Goal: Task Accomplishment & Management: Manage account settings

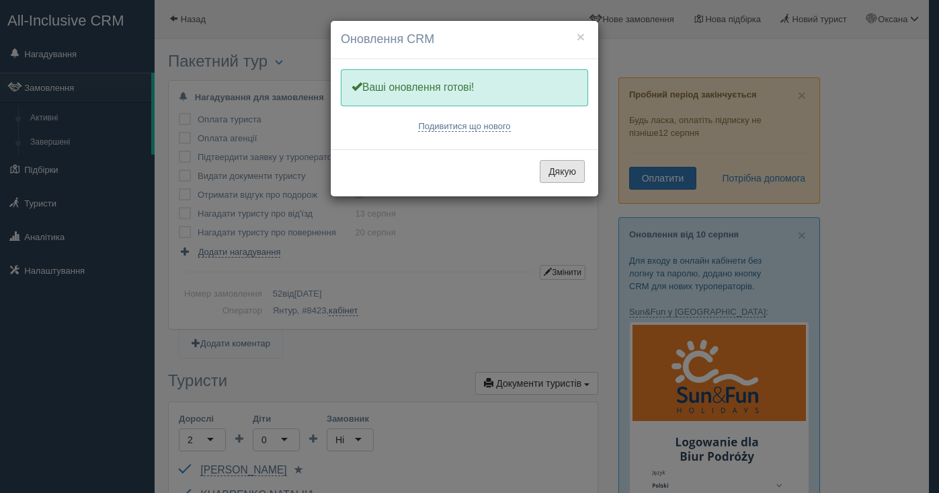
click at [568, 174] on button "Дякую" at bounding box center [562, 171] width 45 height 23
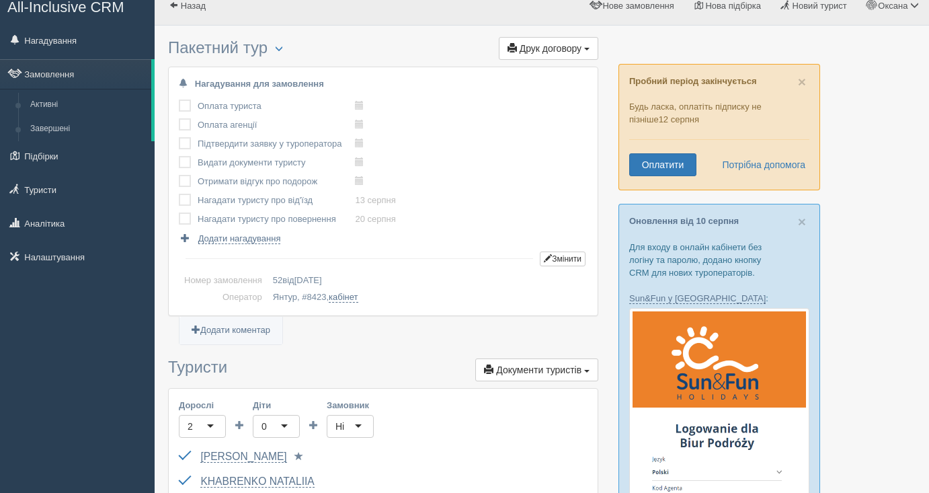
scroll to position [14, 0]
click at [575, 45] on span "Друк договору" at bounding box center [550, 47] width 62 height 11
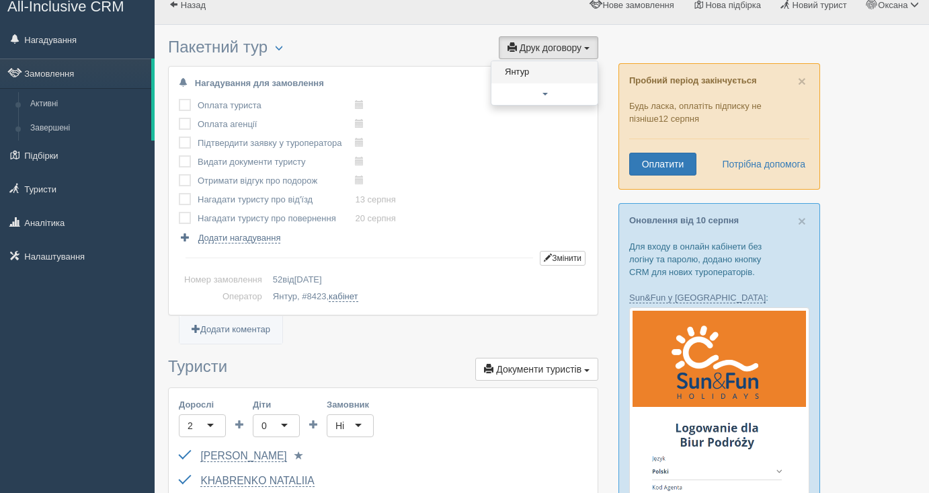
click at [539, 72] on link "Янтур" at bounding box center [544, 72] width 106 height 22
click at [52, 66] on link "Замовлення" at bounding box center [75, 73] width 151 height 30
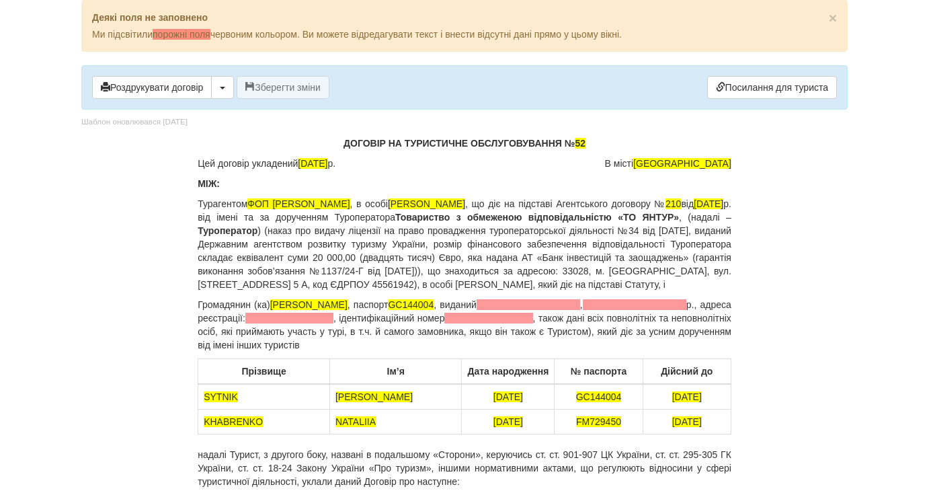
click at [333, 316] on p "Громадянин (ка) SYTNIK ALLA , паспорт GC144004 , виданий , р., адреса реєстраці…" at bounding box center [465, 325] width 534 height 54
click at [600, 141] on p "ДОГОВІР НА ТУРИСТИЧНЕ ОБСЛУГОВУВАННЯ № 52" at bounding box center [465, 142] width 534 height 13
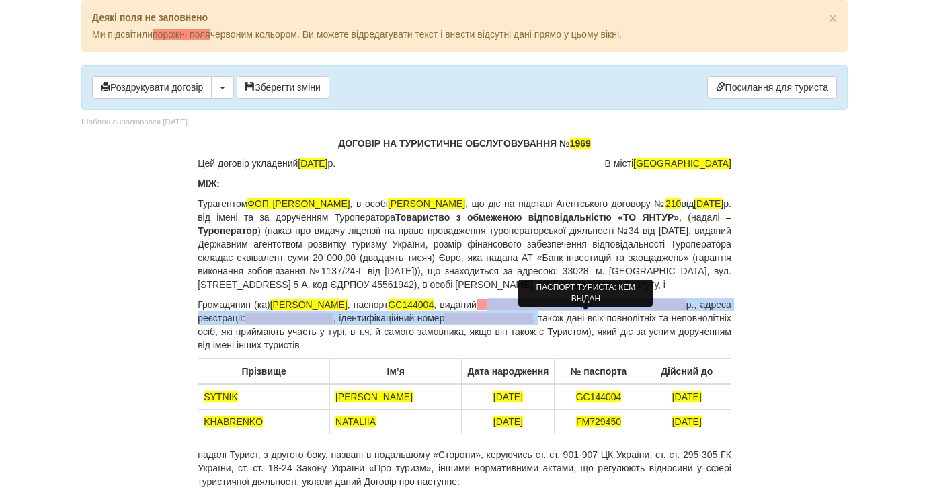
drag, startPoint x: 591, startPoint y: 333, endPoint x: 552, endPoint y: 319, distance: 41.9
click at [552, 319] on p "Громадянин (ка) СИТНІК АЛЛА МИКОЛАЇВНА , паспорт GC144004 , виданий , р., адрес…" at bounding box center [465, 325] width 534 height 54
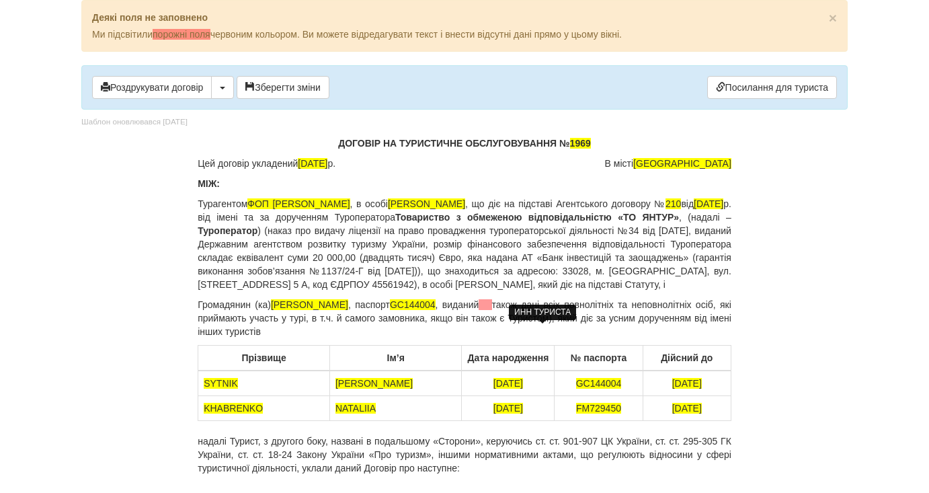
click at [594, 336] on p "Громадянин (ка) СИТНІК АЛЛА МИКОЛАЇВНА , паспорт GC144004 , виданий також дані …" at bounding box center [465, 318] width 534 height 40
click at [491, 310] on span at bounding box center [484, 304] width 13 height 11
drag, startPoint x: 665, startPoint y: 397, endPoint x: 715, endPoint y: 396, distance: 50.4
click at [715, 396] on td "29.03.2032" at bounding box center [686, 383] width 88 height 26
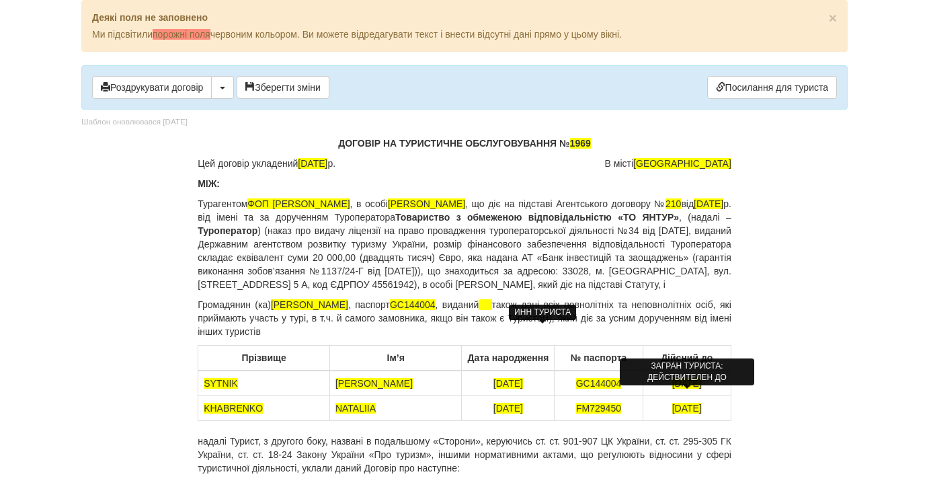
click at [672, 388] on span "29.03.2032" at bounding box center [687, 383] width 30 height 11
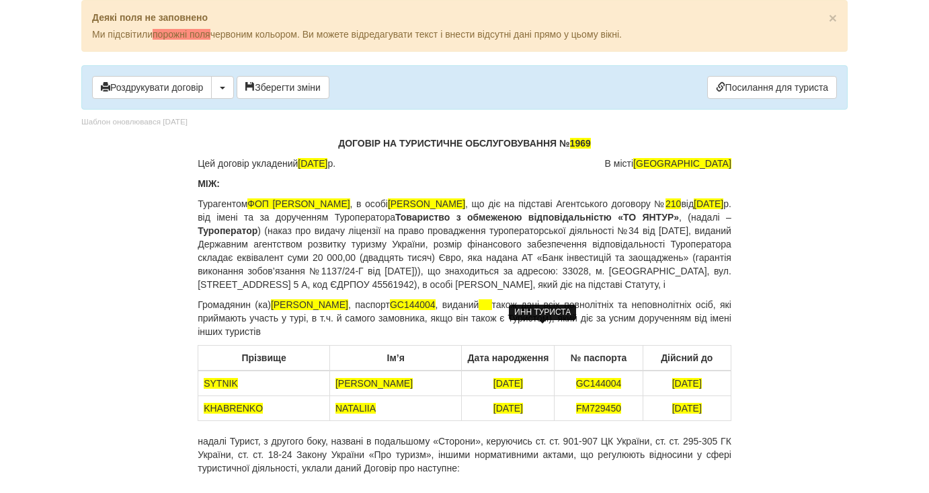
drag, startPoint x: 663, startPoint y: 397, endPoint x: 712, endPoint y: 394, distance: 49.8
click at [712, 394] on td "29.03.2032" at bounding box center [686, 383] width 88 height 26
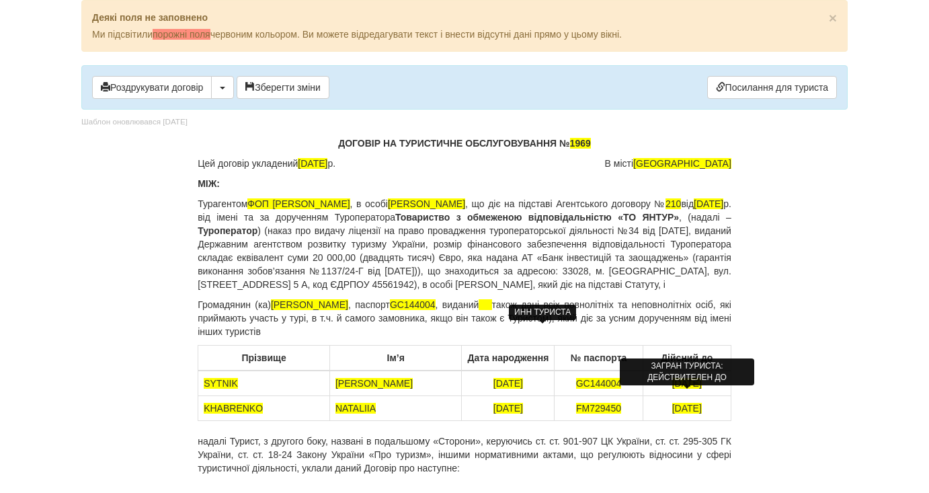
copy span "29.03.2032"
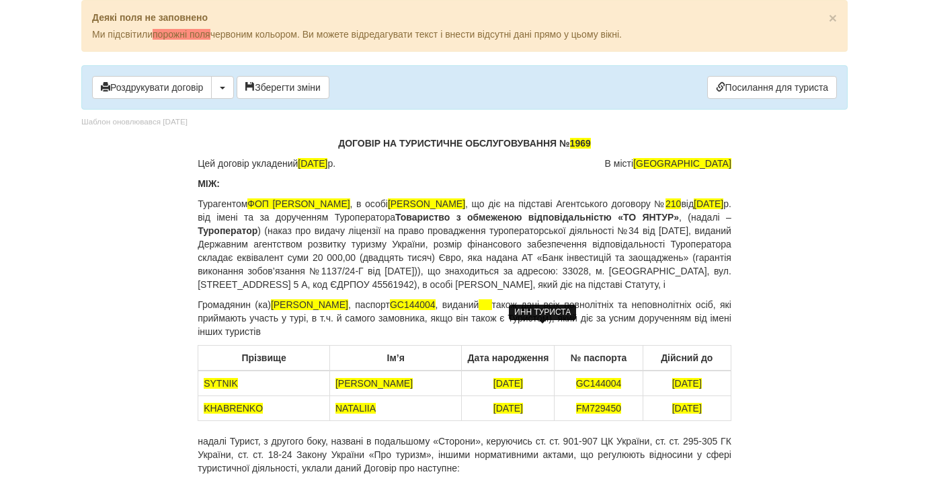
click at [584, 319] on p "Громадянин (ка) СИТНІК АЛЛА МИКОЛАЇВНА , паспорт GC144004 , виданий також дані …" at bounding box center [465, 318] width 534 height 40
click at [566, 327] on p "Громадянин (ка) СИТНІК АЛЛА МИКОЛАЇВНА , паспорт GC144004 , виданий29.03.2032 т…" at bounding box center [465, 318] width 534 height 40
click at [478, 333] on p "Громадянин (ка) СИТНІК АЛЛА МИКОЛАЇВНА , паспорт GC144004 , виданий29.03.2032 т…" at bounding box center [465, 318] width 534 height 40
click at [446, 323] on p "Громадянин (ка) СИТНІК АЛЛА МИКОЛАЇВНА , паспорт GC144004 , виданий29.03.2032 т…" at bounding box center [465, 318] width 534 height 40
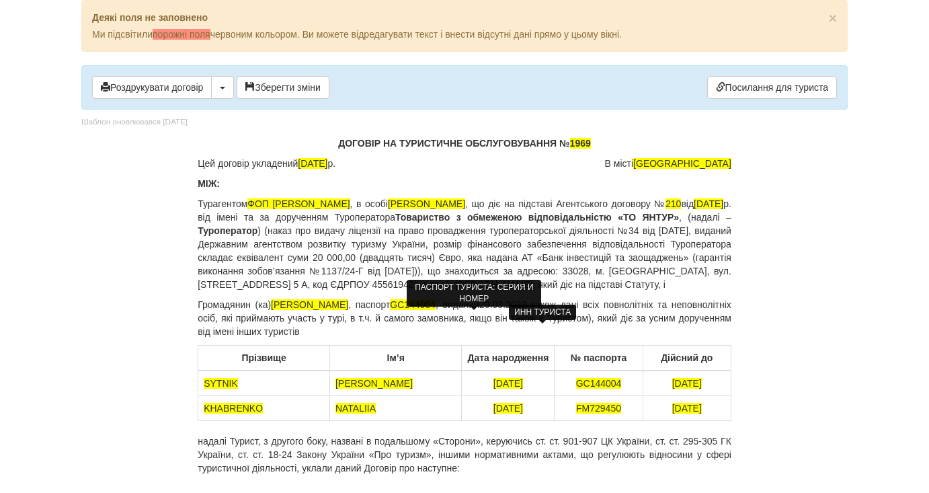
click at [435, 310] on span "GC144004" at bounding box center [413, 304] width 46 height 11
click at [639, 316] on p "Громадянин (ка) СИТНІК АЛЛА МИКОЛАЇВНА , паспорт GC144004 , виданий29.03.2032 т…" at bounding box center [465, 318] width 534 height 40
click at [554, 416] on td "FM729450" at bounding box center [598, 408] width 88 height 25
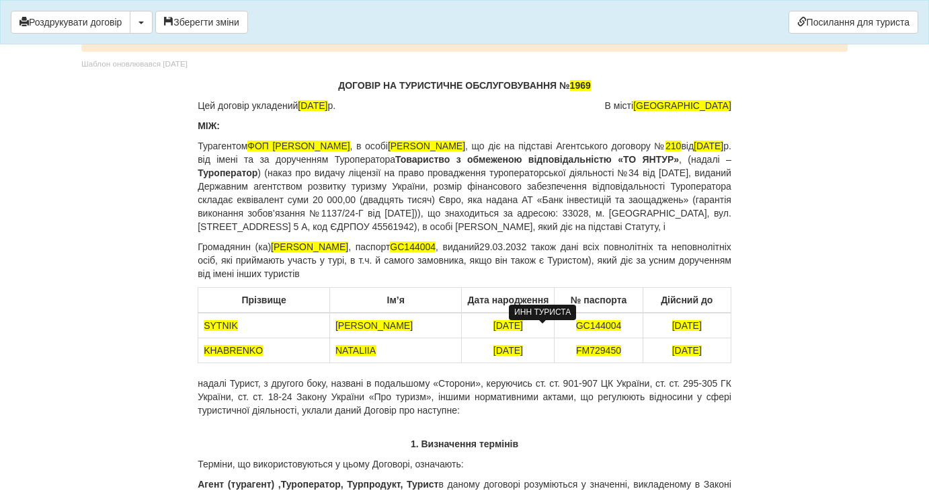
scroll to position [54, 0]
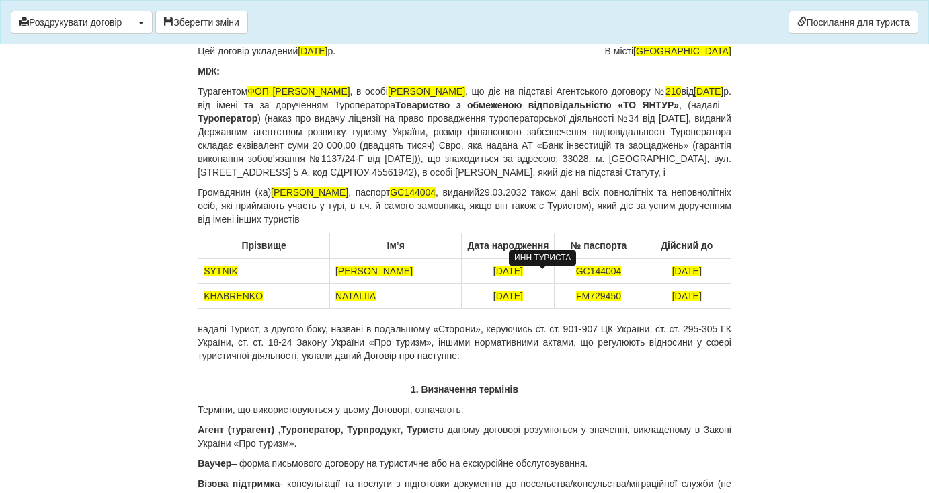
click at [539, 204] on p "Громадянин (ка) СИТНІК АЛЛА МИКОЛАЇВНА , паспорт GC144004 , виданий29.03.2032 т…" at bounding box center [465, 205] width 534 height 40
click at [593, 206] on p "Громадянин (ка) СИТНІК АЛЛА МИКОЛАЇВНА , паспорт GC144004 , виданий 29.03.2032 …" at bounding box center [465, 205] width 534 height 40
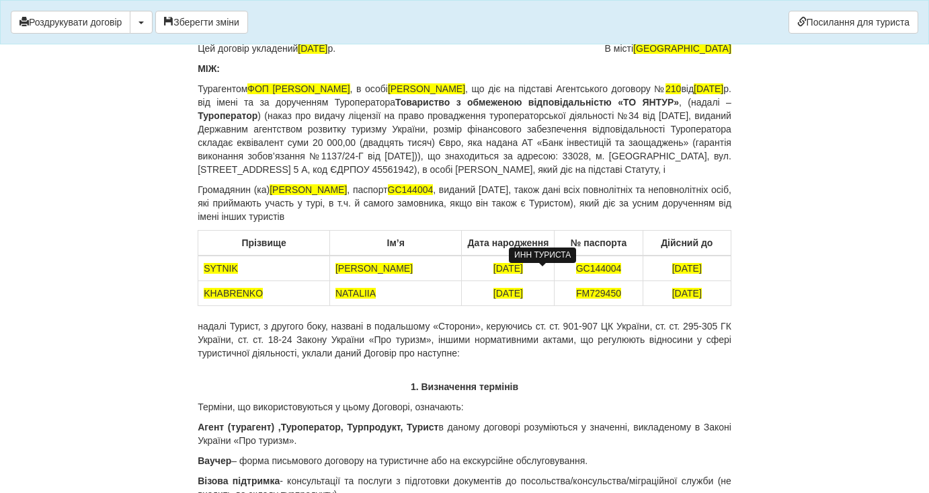
drag, startPoint x: 282, startPoint y: 203, endPoint x: 404, endPoint y: 202, distance: 122.3
click at [404, 202] on p "Громадянин (ка) СИТНІК АЛЛА МИКОЛАЇВНА , паспорт GC144004 , виданий 29.03.2022 …" at bounding box center [465, 203] width 534 height 40
copy span "СИТНІК АЛЛА МИКОЛАЇВНА"
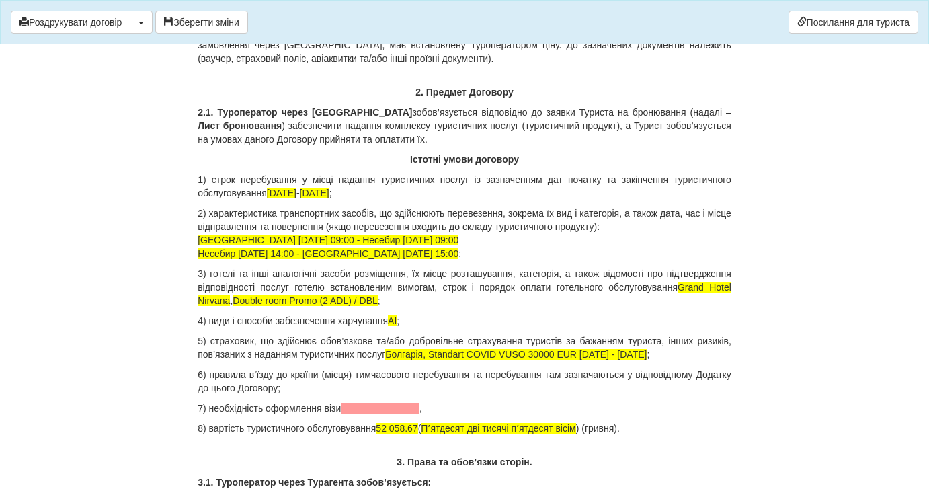
scroll to position [1412, 0]
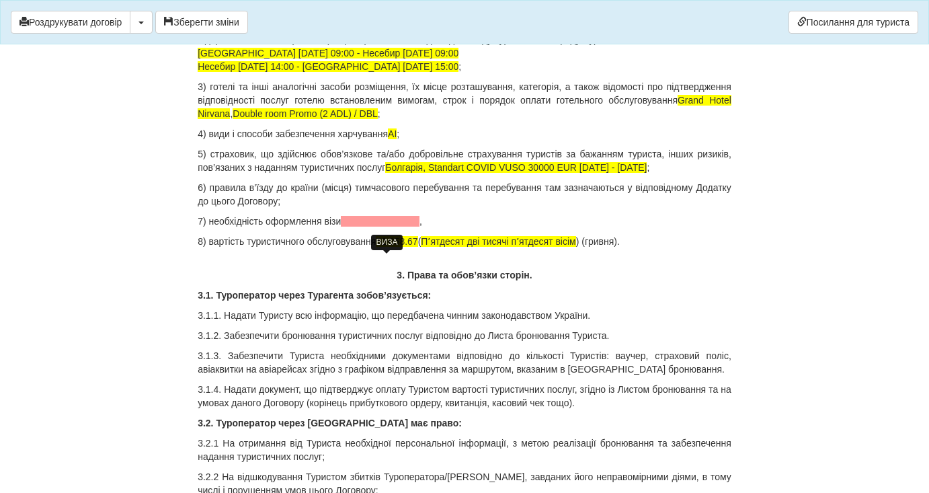
click at [373, 226] on span at bounding box center [380, 221] width 79 height 11
click at [417, 247] on span "52 058.67" at bounding box center [397, 241] width 42 height 11
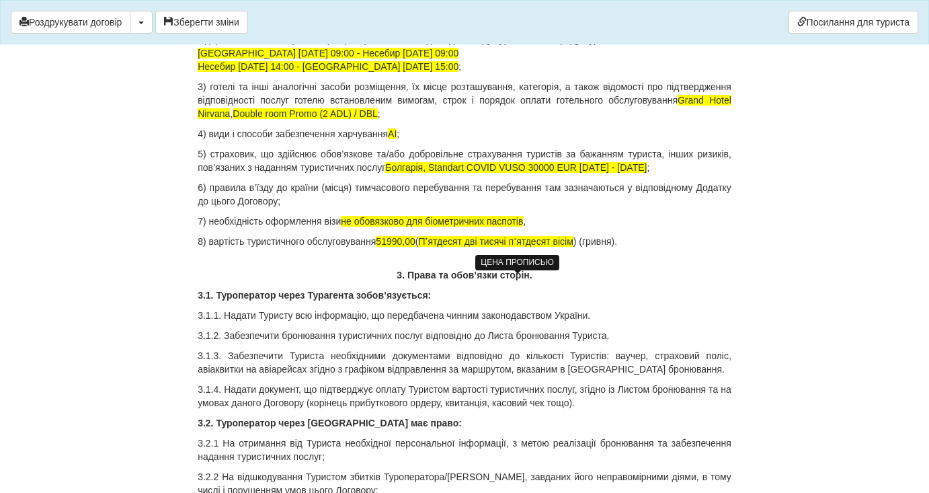
click at [497, 247] on span "Пʼятдесят дві тисячі пʼятдесят вісім" at bounding box center [495, 241] width 155 height 11
click at [536, 247] on span "Пʼятдесят одна тисячі пʼятдесят вісім" at bounding box center [499, 241] width 163 height 11
click at [608, 248] on p "8) вартість туристичного обслуговування 51990,00 ( Пʼятдесят одна тисяча пʼятде…" at bounding box center [465, 241] width 534 height 13
click at [653, 247] on span "Пʼятдесят одна тисяча девятсот девяносто грн 00 коп" at bounding box center [535, 241] width 235 height 11
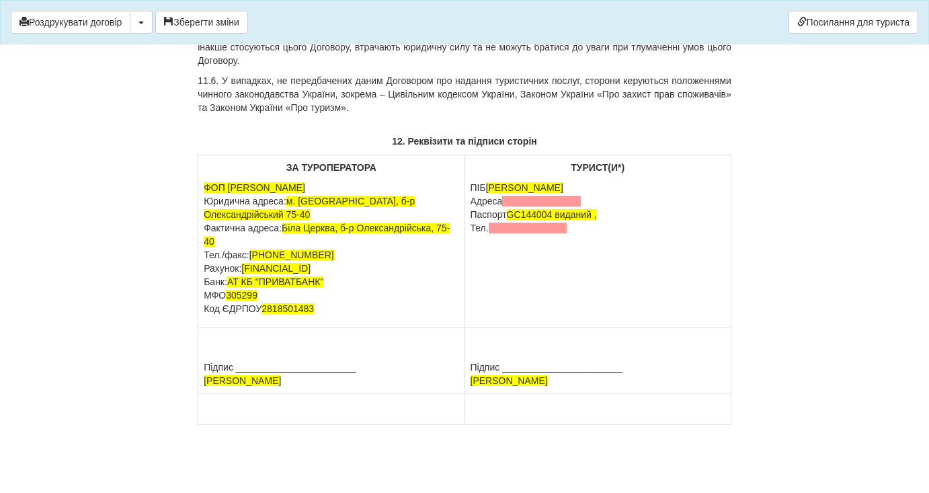
scroll to position [7404, 0]
drag, startPoint x: 546, startPoint y: 295, endPoint x: 490, endPoint y: 298, distance: 55.8
click at [490, 193] on span "[PERSON_NAME]" at bounding box center [524, 187] width 77 height 11
click at [531, 206] on span at bounding box center [541, 201] width 79 height 11
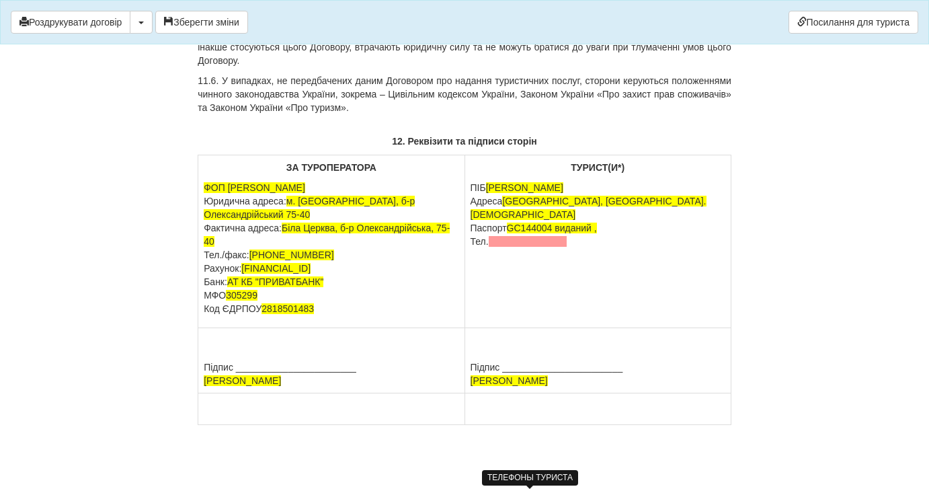
click at [523, 247] on span at bounding box center [528, 241] width 79 height 11
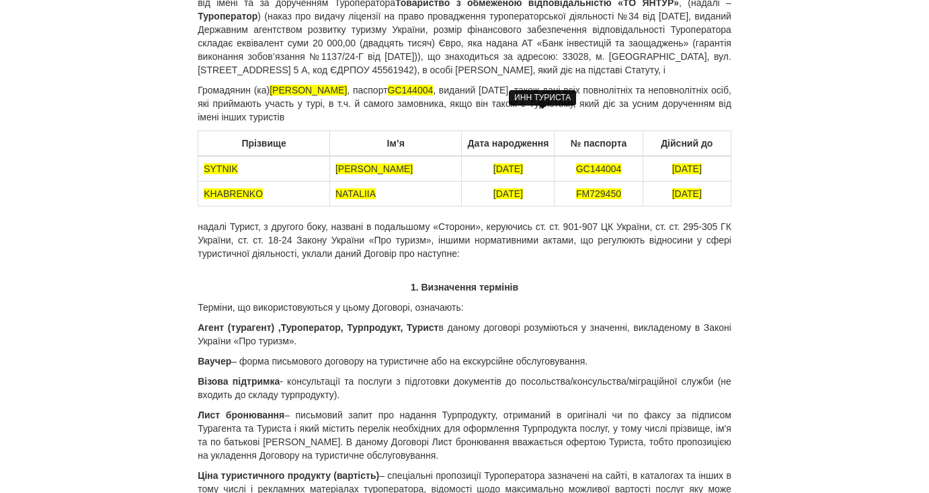
scroll to position [0, 0]
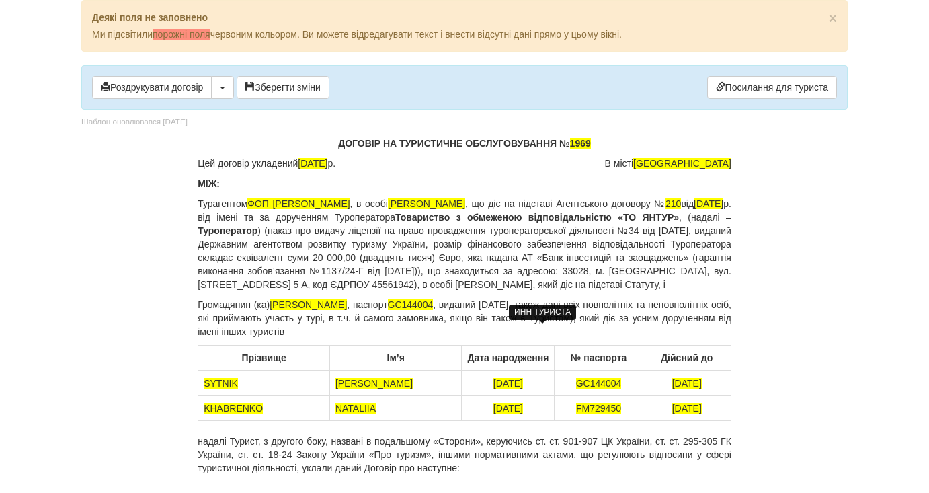
drag, startPoint x: 661, startPoint y: 396, endPoint x: 712, endPoint y: 395, distance: 51.1
click at [712, 395] on td "29.03.2032" at bounding box center [686, 383] width 88 height 26
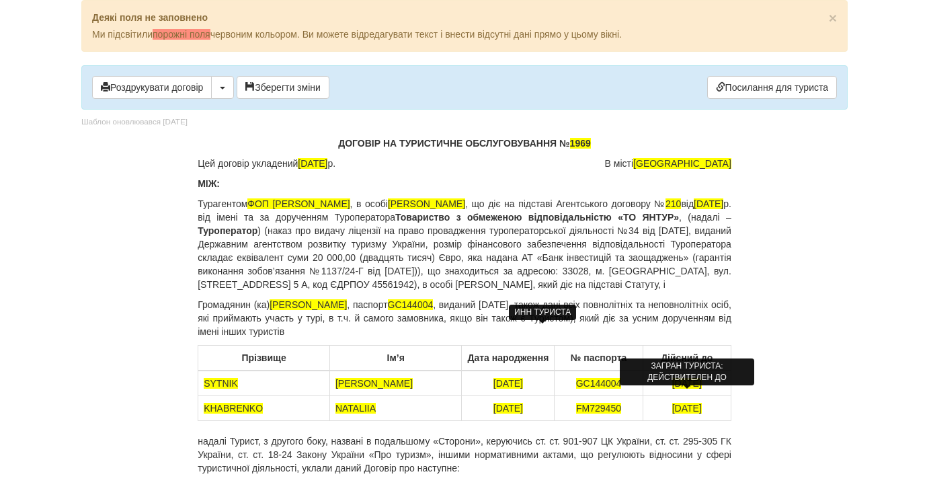
copy span "29.03.2032"
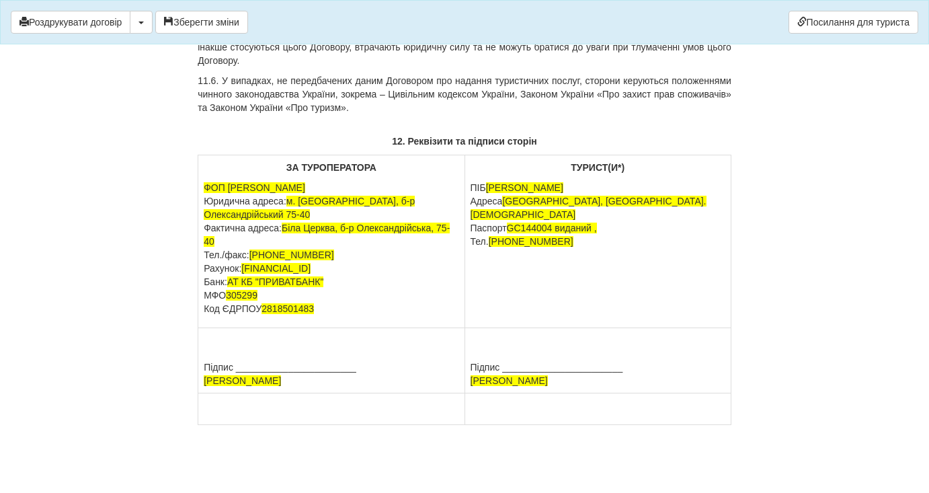
scroll to position [7512, 0]
click at [597, 222] on span "GC144004 виданий ," at bounding box center [552, 227] width 90 height 11
drag, startPoint x: 617, startPoint y: 183, endPoint x: 489, endPoint y: 186, distance: 127.7
click at [489, 186] on p "ПІБ СИТНІК АЛЛА МИКОЛАЇВНА Адреса Київська обл, м. Біла Церква Паспорт GC144004…" at bounding box center [597, 214] width 255 height 67
copy span "СИТНІК АЛЛА МИКОЛАЇВНА"
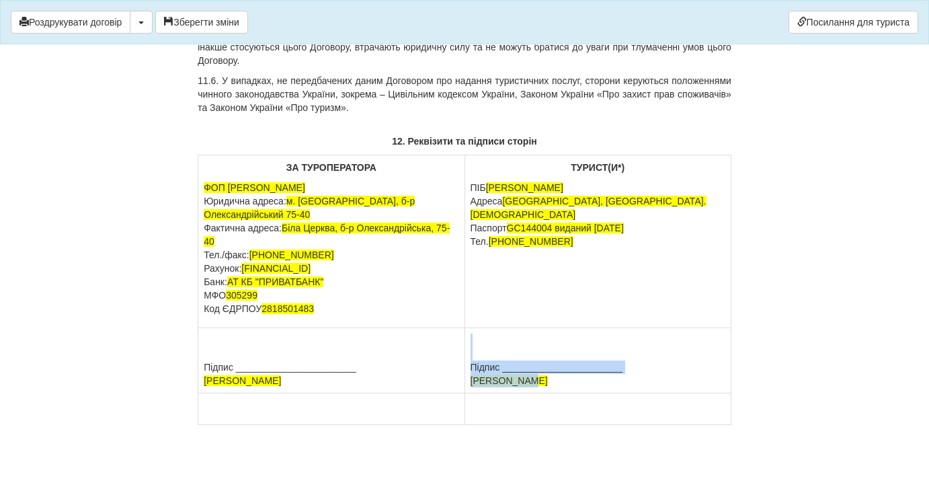
drag, startPoint x: 538, startPoint y: 382, endPoint x: 469, endPoint y: 381, distance: 68.5
click at [463, 382] on tr "Підпис _______________________ Грабовська Оксана Андріївна Підпис _____________…" at bounding box center [464, 360] width 533 height 65
click at [567, 381] on td "Підпис _______________________ SYTNIK ALLA" at bounding box center [597, 360] width 266 height 65
drag, startPoint x: 536, startPoint y: 382, endPoint x: 466, endPoint y: 382, distance: 69.9
click at [466, 382] on td "Підпис _______________________ SYTNIK ALLA" at bounding box center [597, 360] width 266 height 65
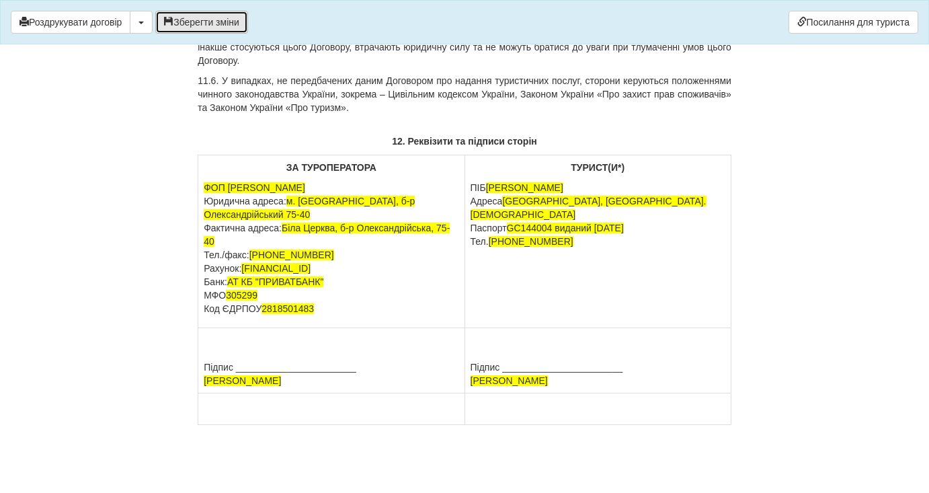
click at [212, 26] on button "Зберегти зміни" at bounding box center [201, 22] width 93 height 23
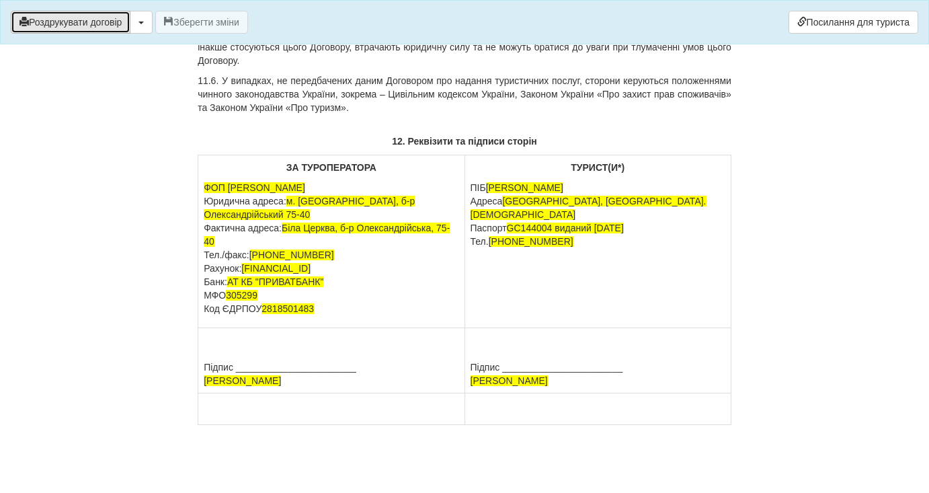
click at [91, 24] on button "Роздрукувати договір" at bounding box center [71, 22] width 120 height 23
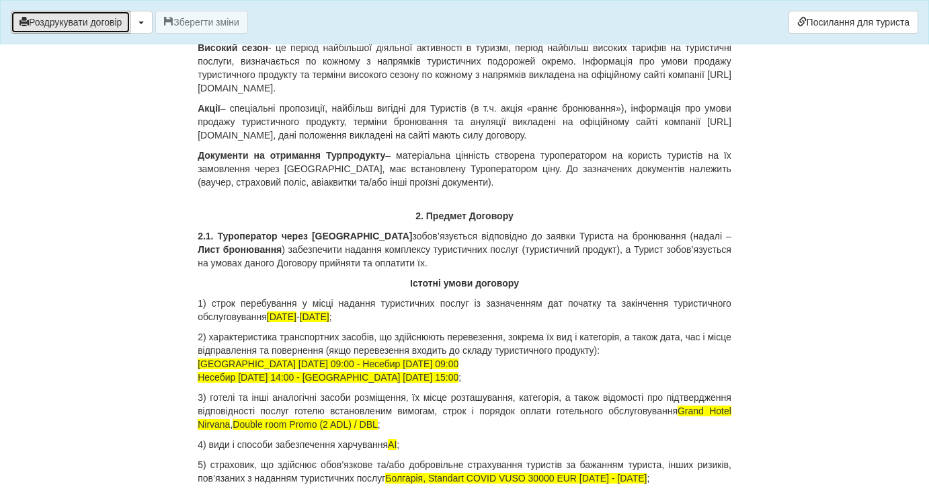
scroll to position [1100, 0]
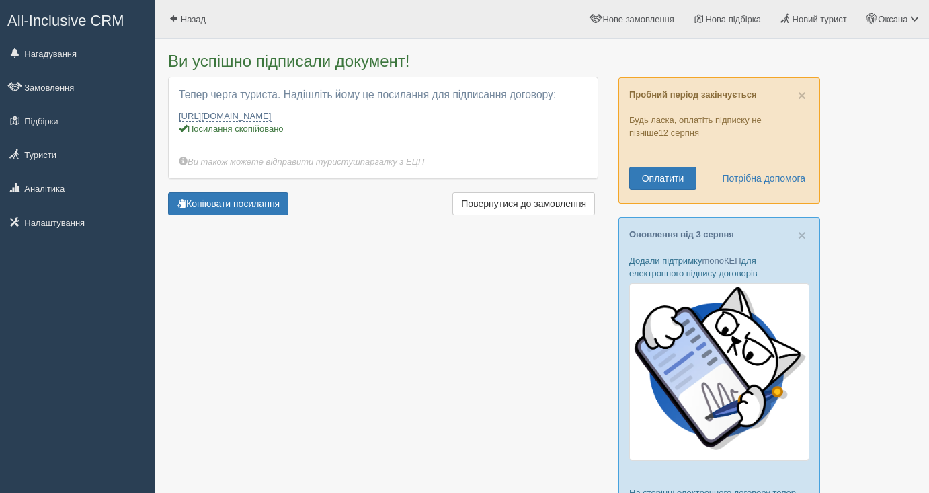
click at [34, 80] on link "Замовлення" at bounding box center [77, 88] width 155 height 30
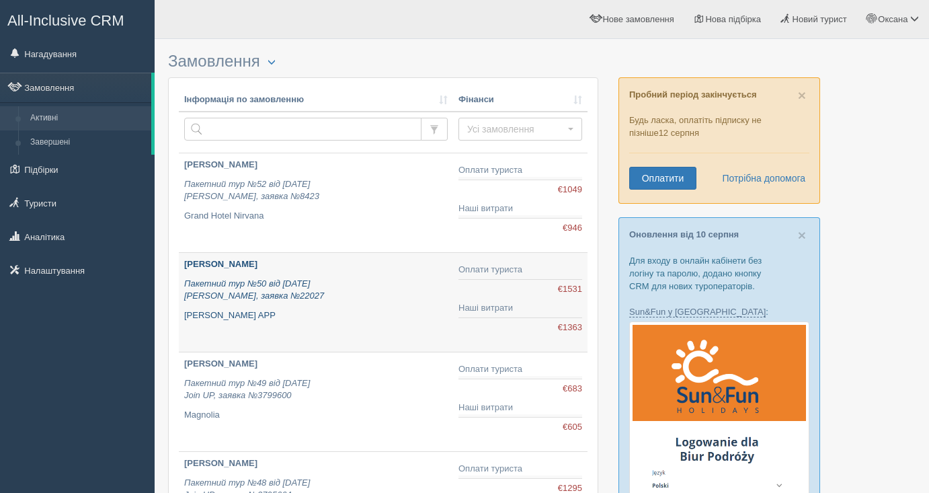
click at [273, 303] on div "DUDAR HALYNA Пакетний тур №50 від 09.08.2025 Pilon, заявка №22027 Dvor Kornic A…" at bounding box center [315, 289] width 263 height 63
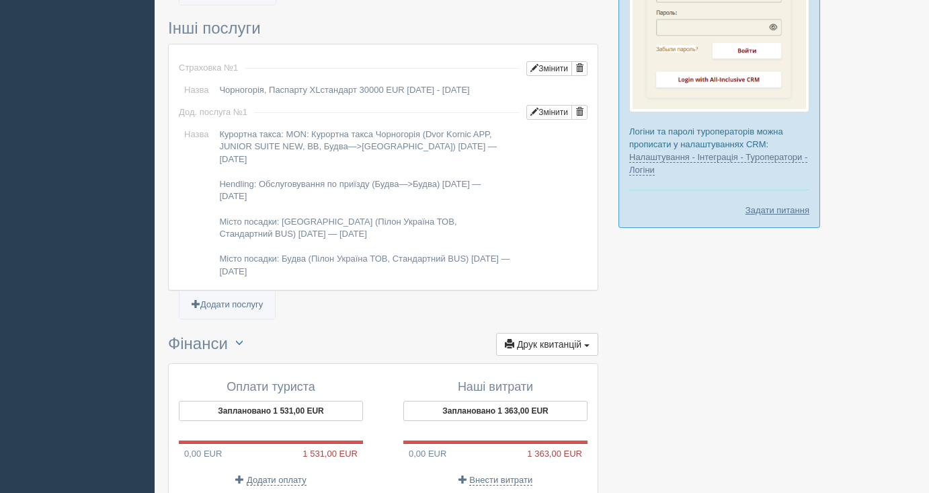
scroll to position [1264, 0]
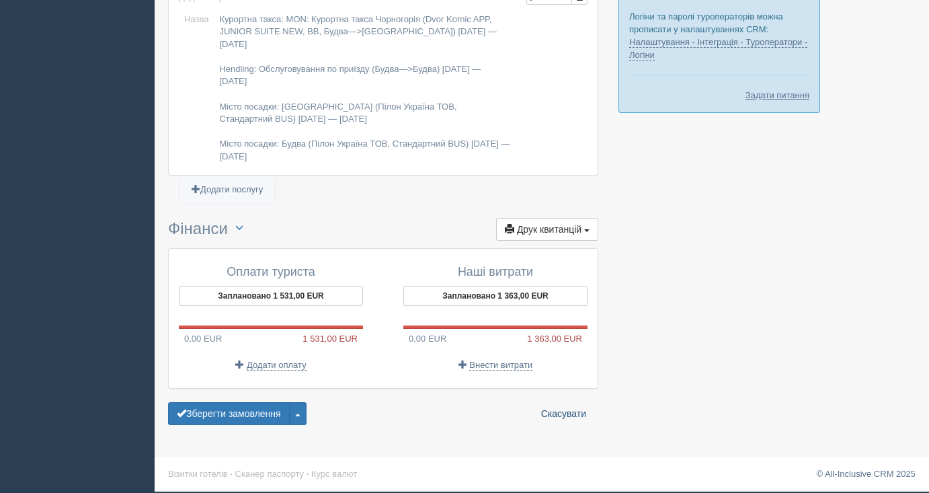
click at [555, 412] on link "Скасувати" at bounding box center [563, 413] width 62 height 23
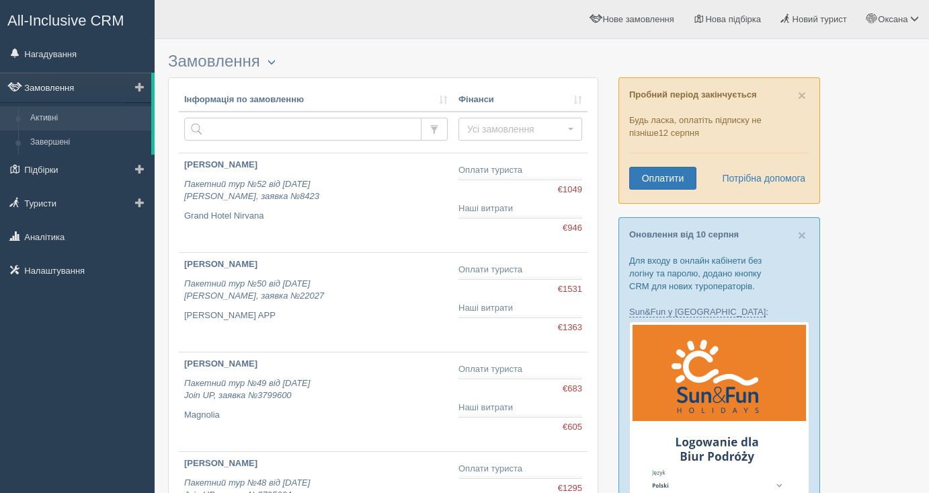
click at [71, 83] on link "Замовлення" at bounding box center [75, 88] width 151 height 30
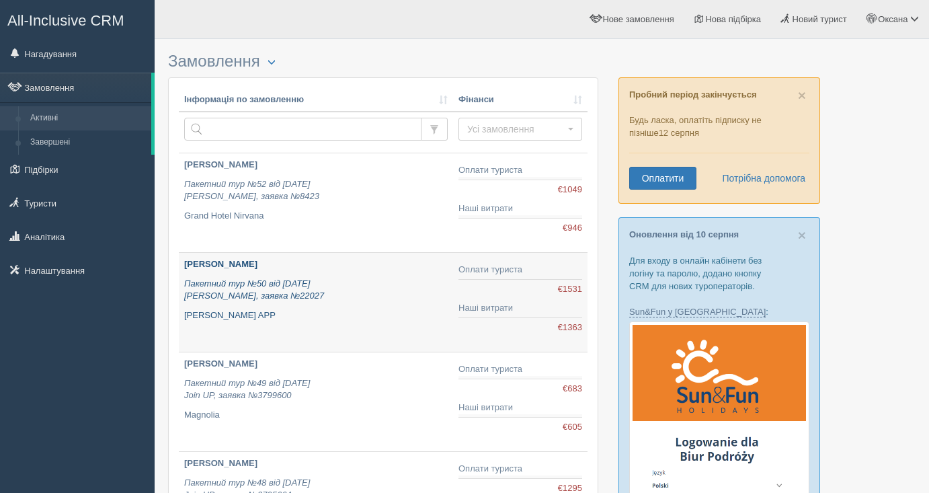
click at [272, 265] on p "[PERSON_NAME]" at bounding box center [315, 264] width 263 height 13
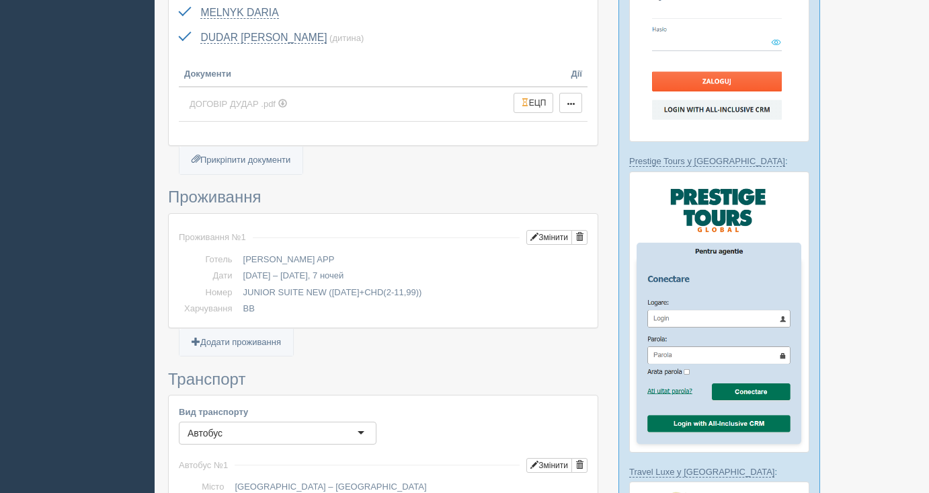
scroll to position [1264, 0]
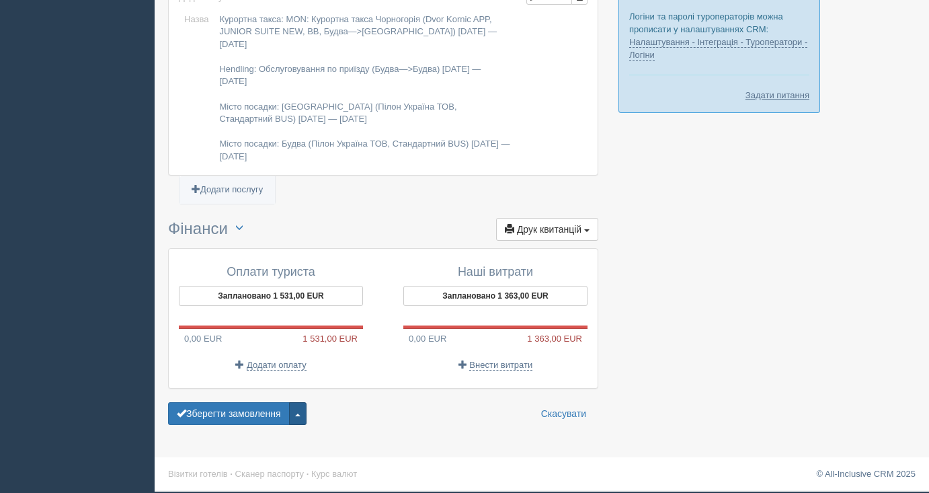
click at [300, 419] on button "button" at bounding box center [297, 413] width 17 height 23
click at [266, 386] on link "Видалити замовлення" at bounding box center [237, 389] width 137 height 22
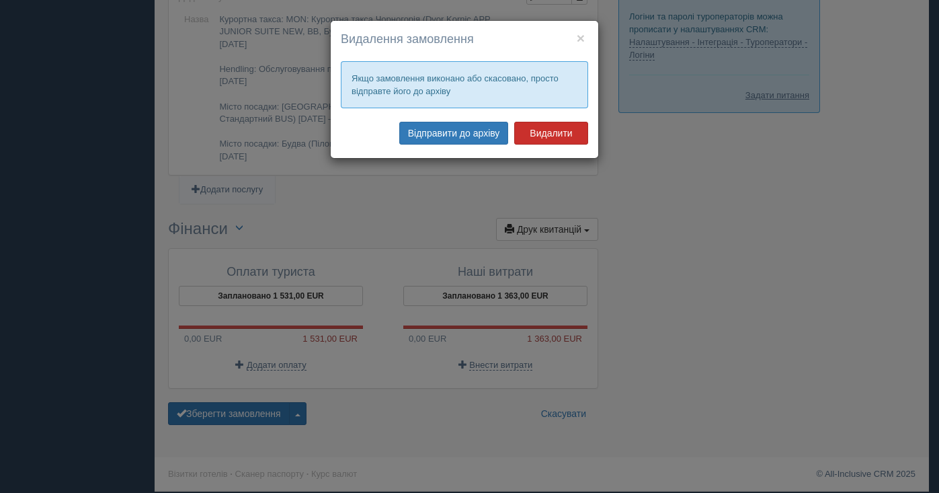
click at [558, 130] on button "Видалити" at bounding box center [551, 133] width 74 height 23
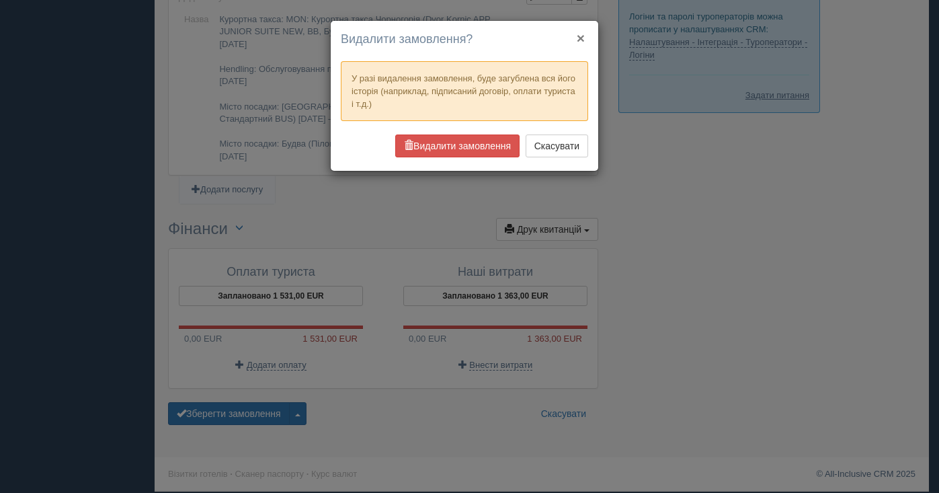
click at [585, 36] on h4 "Видалити замовлення?" at bounding box center [464, 39] width 247 height 17
click at [579, 42] on button "×" at bounding box center [581, 38] width 8 height 14
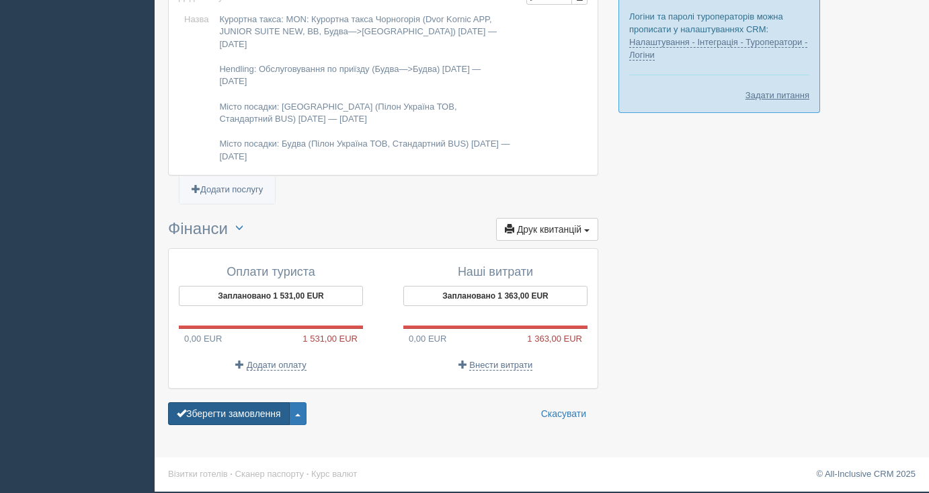
click at [249, 407] on button "Зберегти замовлення" at bounding box center [229, 413] width 122 height 23
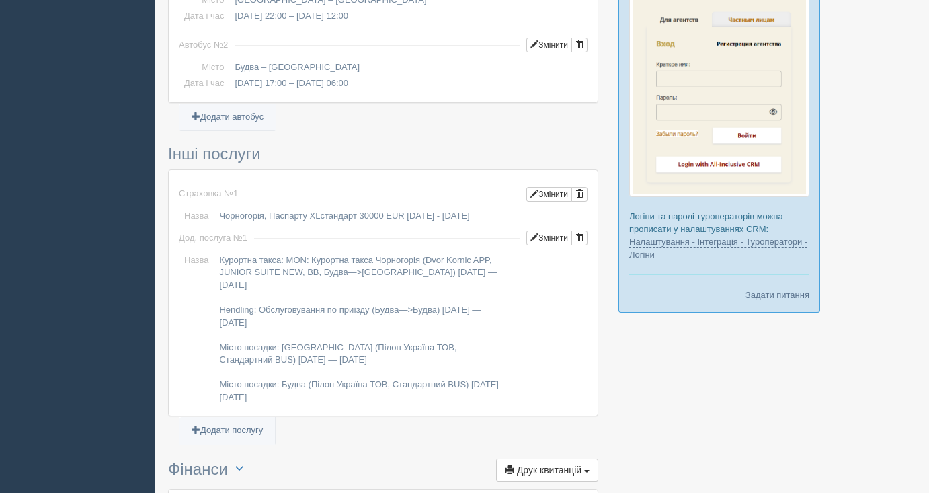
scroll to position [1305, 0]
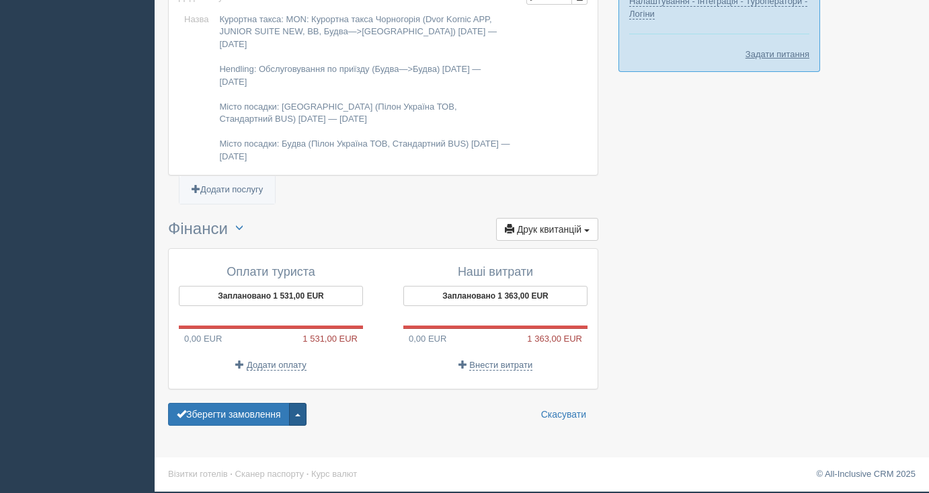
click at [298, 416] on button "button" at bounding box center [297, 414] width 17 height 23
click at [251, 382] on link "Видалити замовлення" at bounding box center [237, 389] width 137 height 22
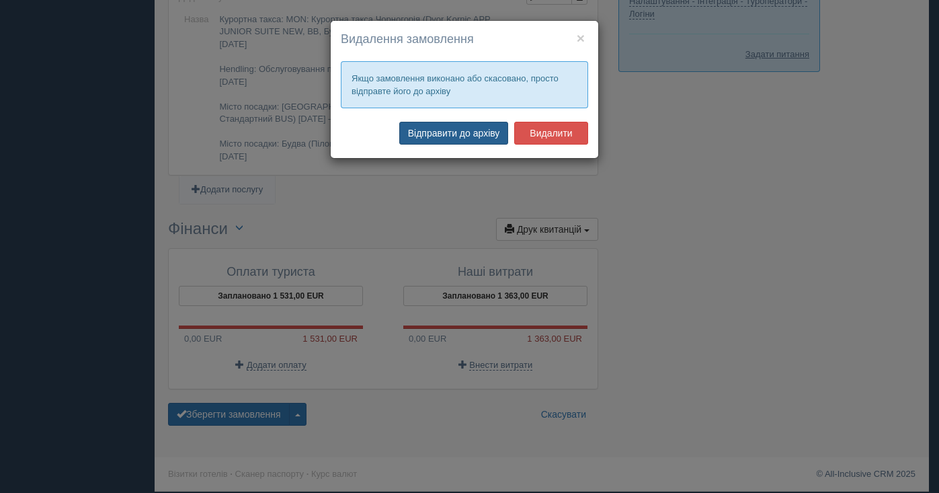
click at [458, 136] on button "Відправити до архіву" at bounding box center [454, 133] width 110 height 23
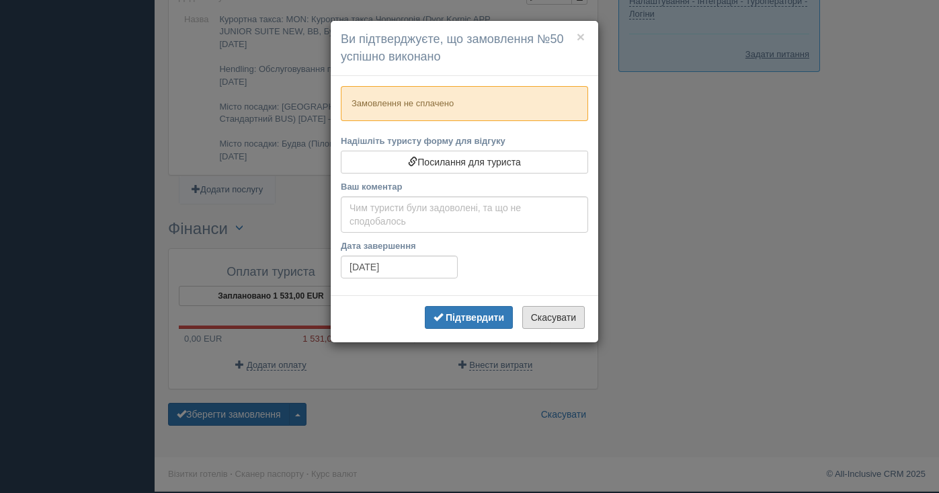
click at [555, 318] on button "Скасувати" at bounding box center [553, 317] width 62 height 23
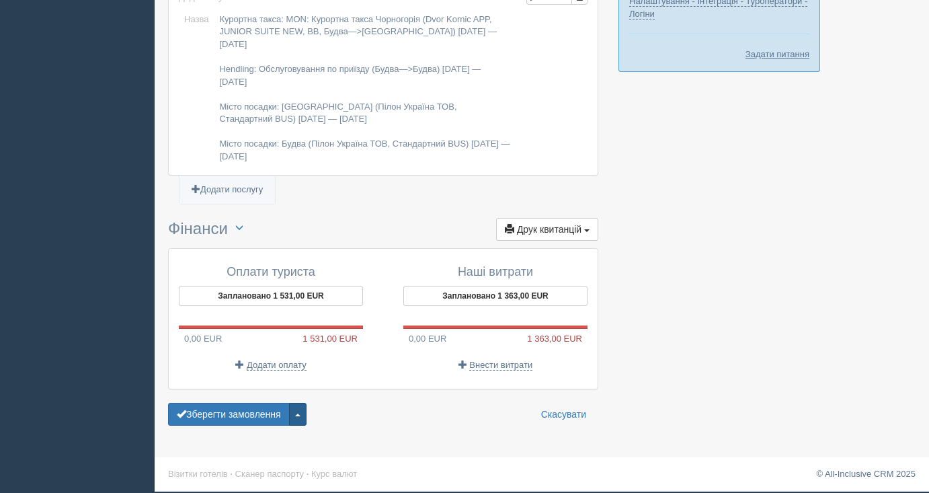
click at [300, 418] on button "button" at bounding box center [297, 414] width 17 height 23
click at [263, 390] on link "Видалити замовлення" at bounding box center [237, 389] width 137 height 22
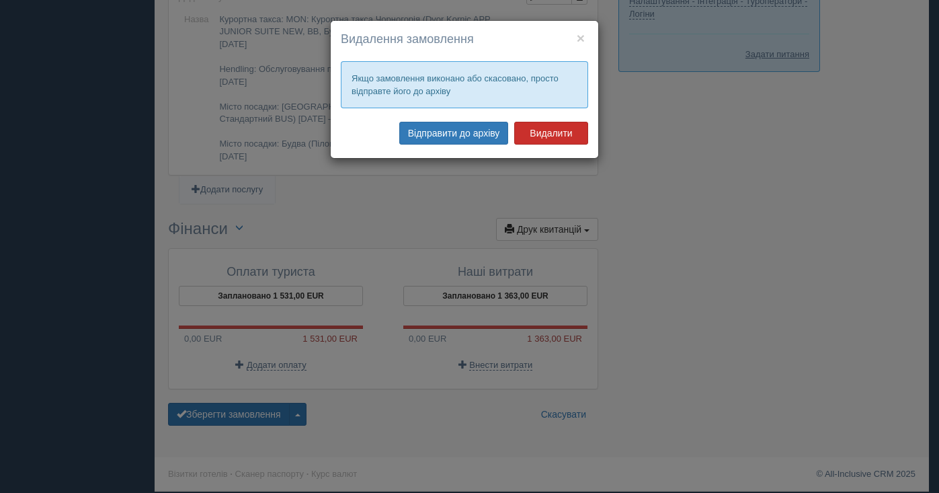
click at [553, 133] on button "Видалити" at bounding box center [551, 133] width 74 height 23
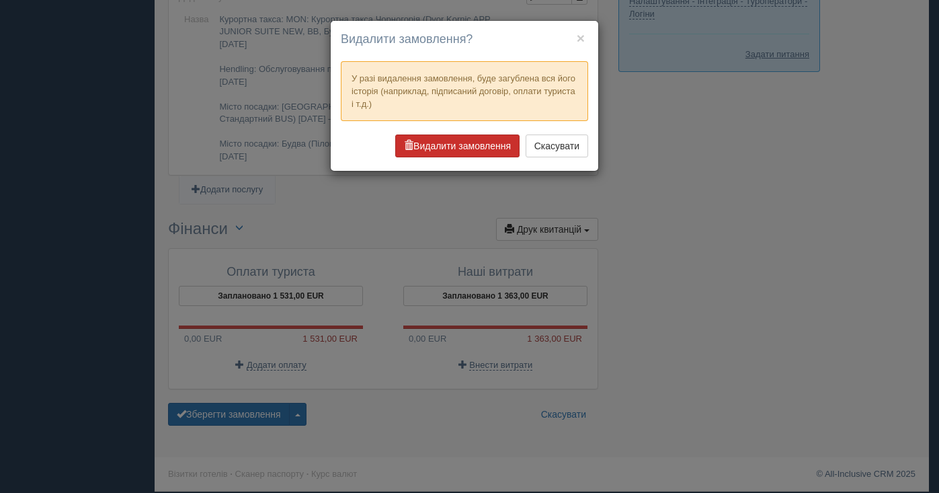
click at [470, 146] on button "Видалити замовлення" at bounding box center [457, 145] width 124 height 23
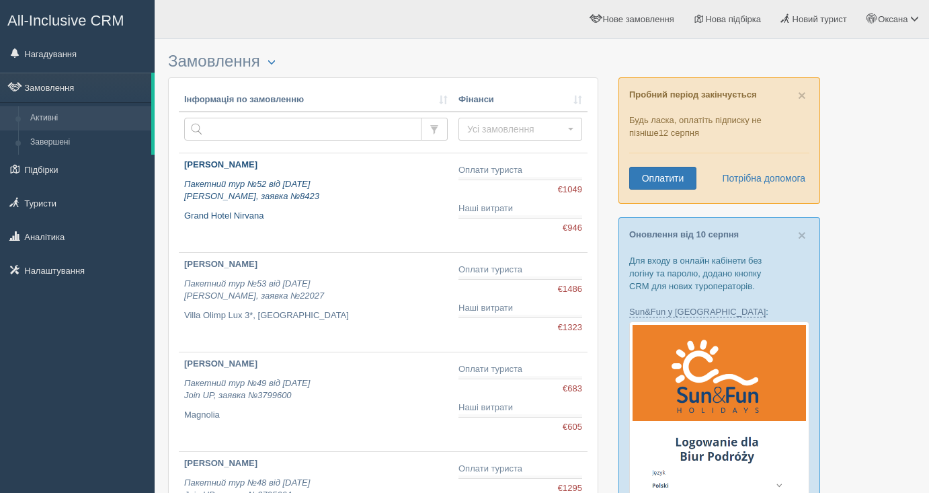
click at [237, 185] on icon "Пакетний тур №52 від 11.08.2025 Янтур, заявка №8423" at bounding box center [251, 190] width 135 height 23
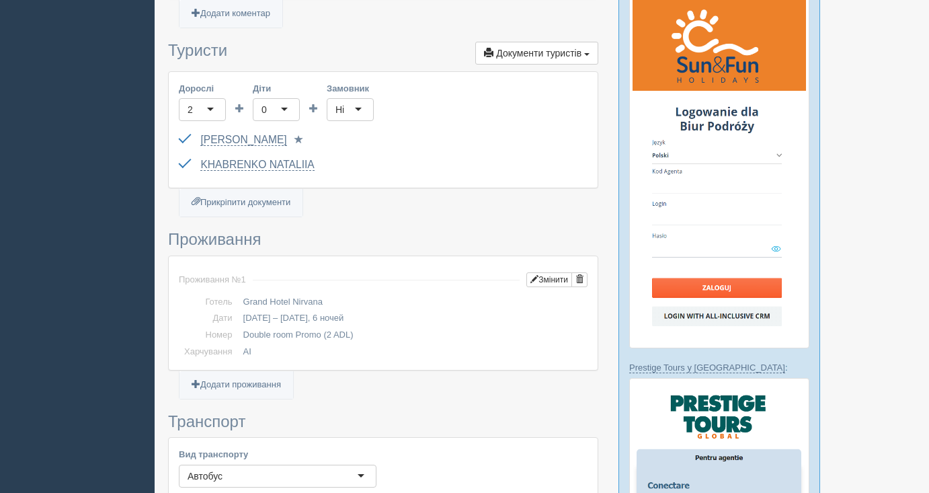
scroll to position [368, 0]
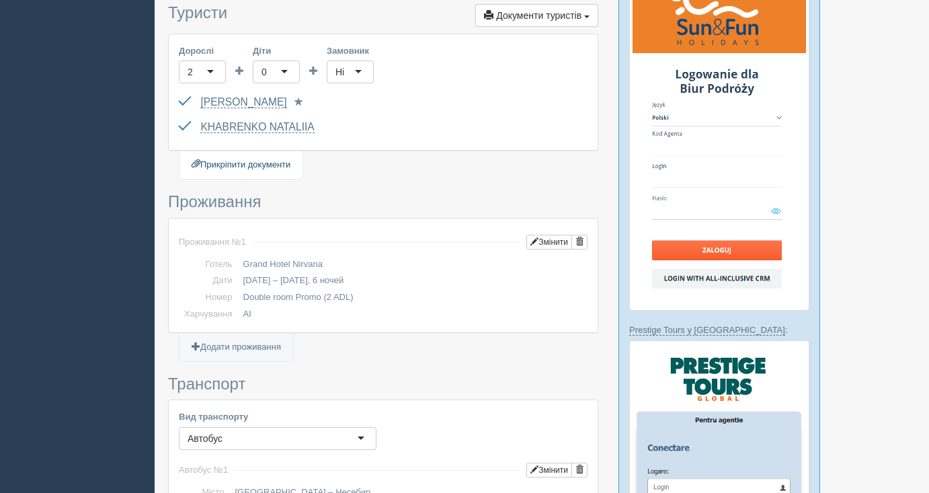
click at [280, 167] on link "Прикріпити документи" at bounding box center [240, 165] width 123 height 28
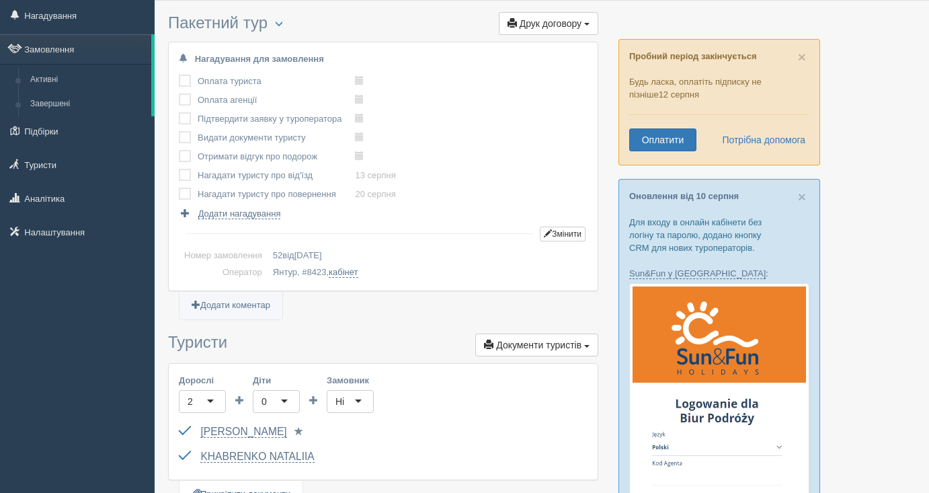
scroll to position [0, 0]
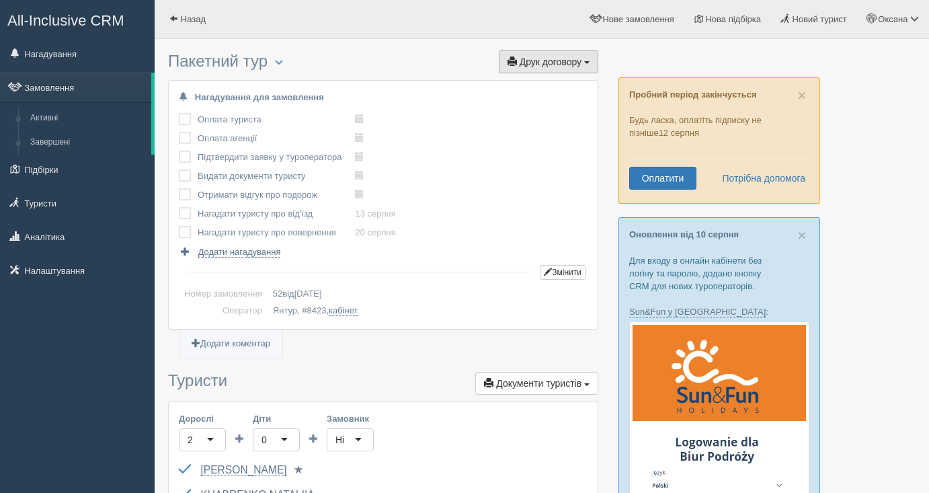
click at [583, 59] on button "Друк договору Друк" at bounding box center [548, 61] width 99 height 23
click at [533, 87] on link "Янтур" at bounding box center [544, 86] width 106 height 22
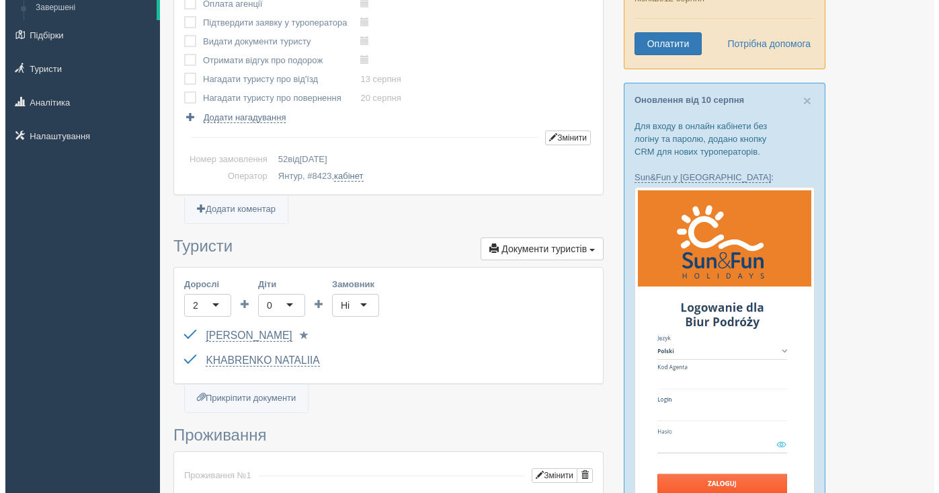
scroll to position [198, 0]
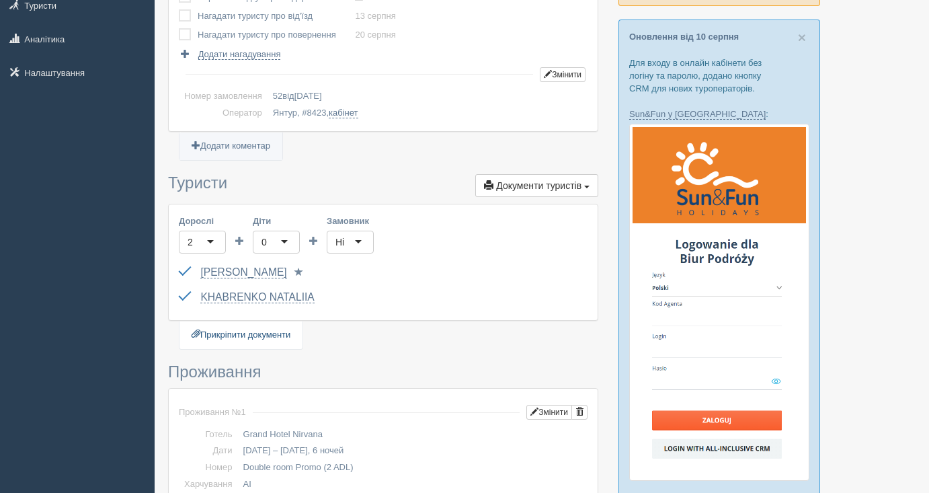
click at [222, 337] on link "Прикріпити документи" at bounding box center [240, 335] width 123 height 28
type input "C:\fakepath\СИТНІК АЛЛА ДОГОВІР №52 на туристичне обслуговування.pdf"
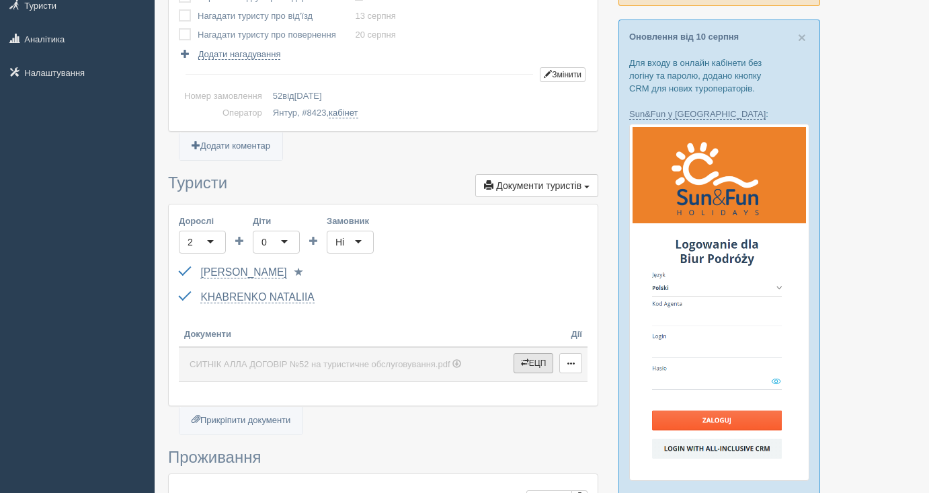
click at [525, 363] on span "button" at bounding box center [525, 362] width 8 height 8
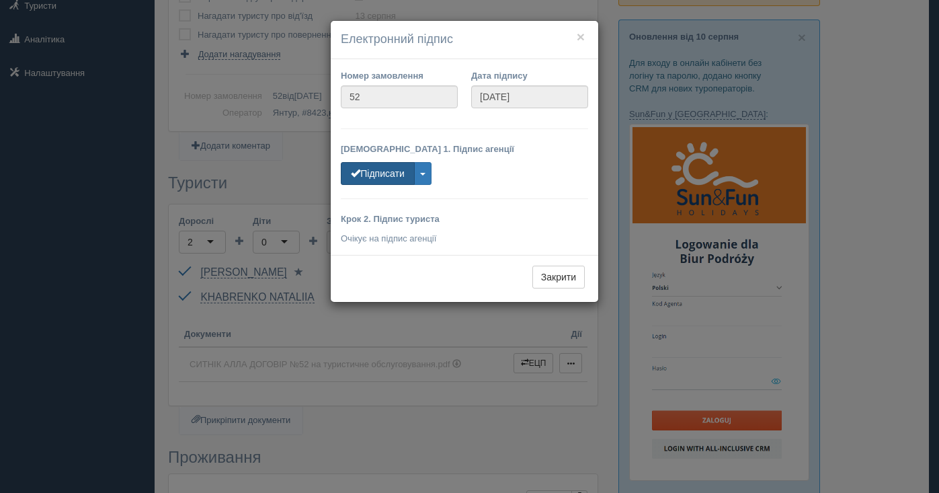
click at [392, 168] on button "Підписати" at bounding box center [378, 173] width 74 height 23
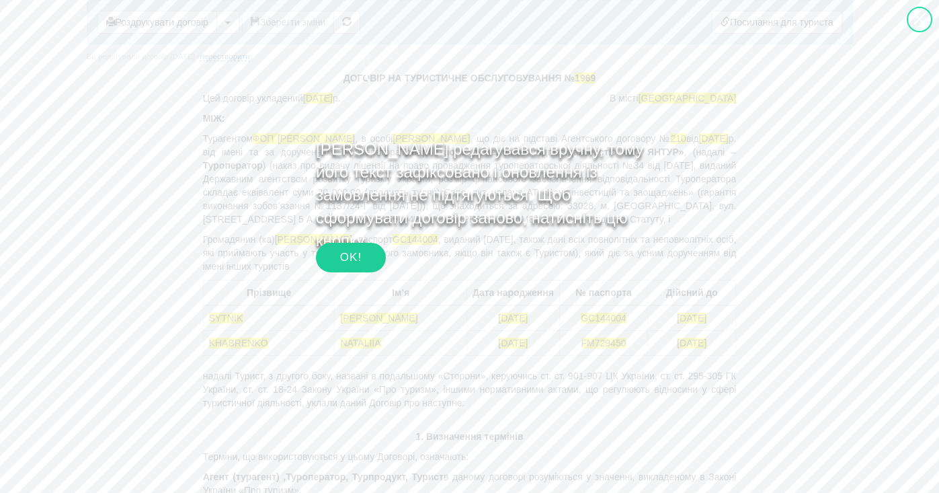
click at [356, 259] on div "OK!" at bounding box center [351, 258] width 70 height 30
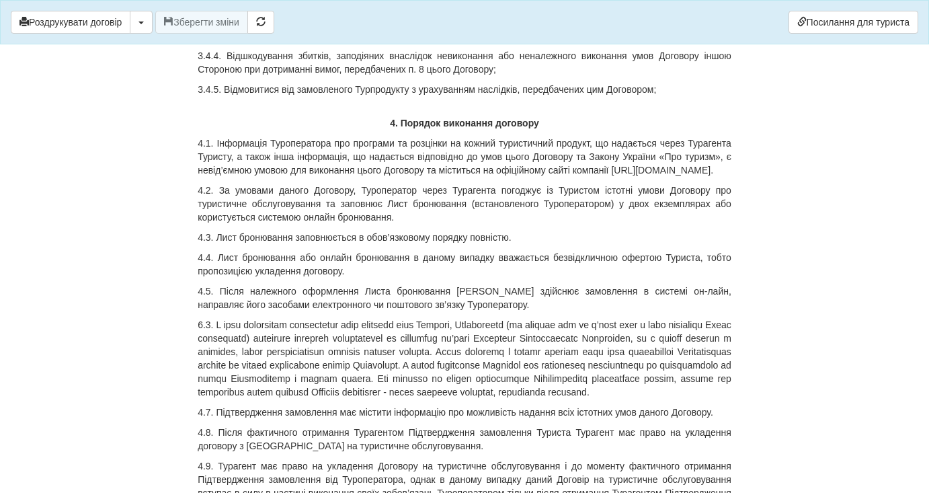
scroll to position [3022, 0]
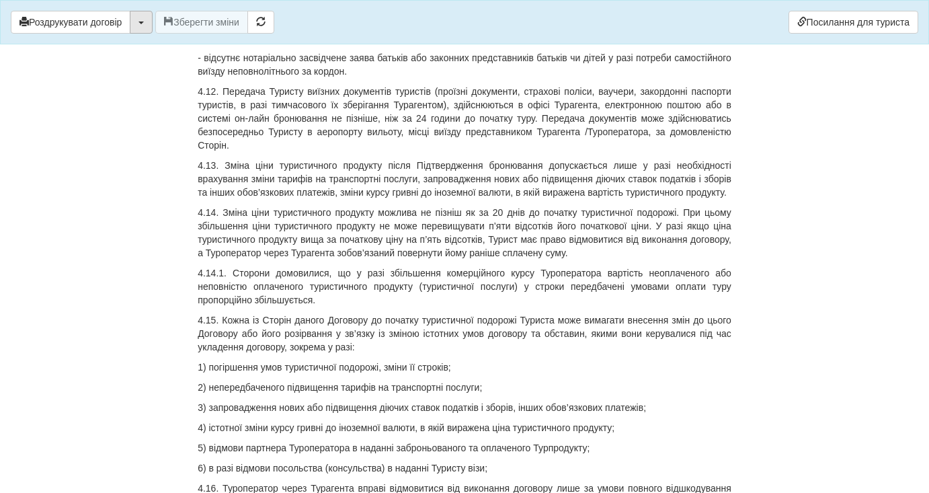
click at [144, 22] on span "button" at bounding box center [140, 23] width 5 height 3
click at [151, 50] on link "Скачати PDF" at bounding box center [183, 50] width 106 height 22
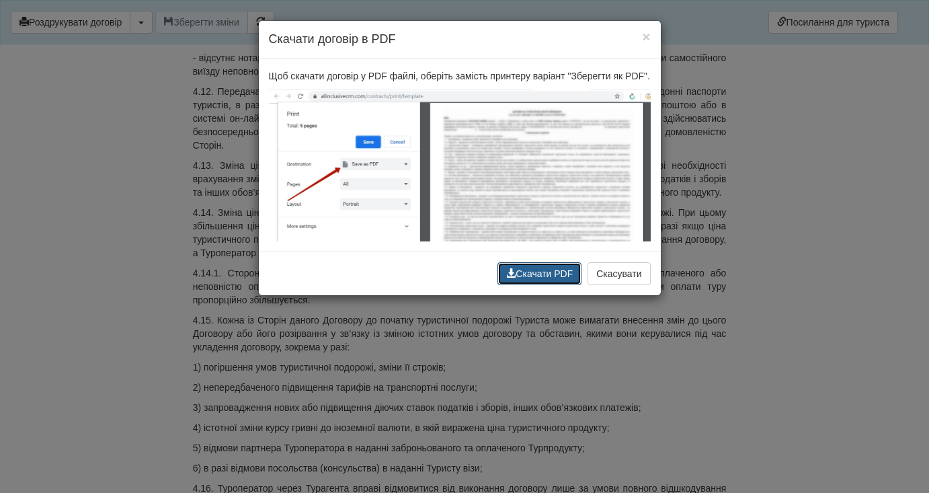
click at [548, 284] on button "Скачати PDF" at bounding box center [539, 273] width 84 height 23
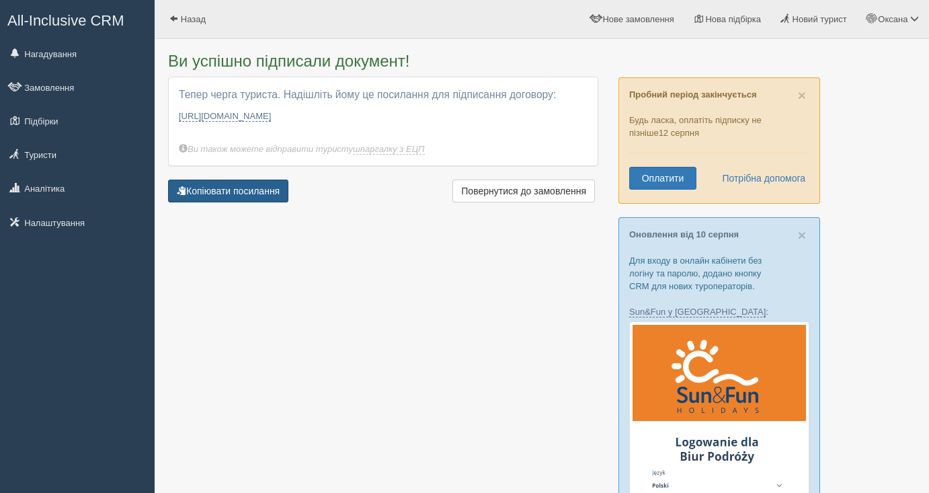
click at [245, 197] on button "Копіювати посилання" at bounding box center [228, 190] width 120 height 23
